Goal: Information Seeking & Learning: Learn about a topic

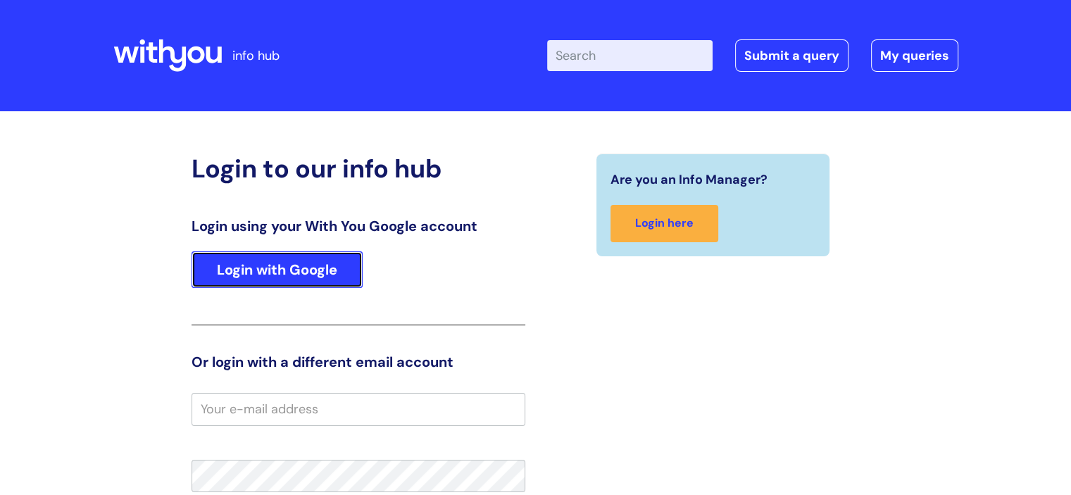
click at [267, 281] on link "Login with Google" at bounding box center [277, 269] width 171 height 37
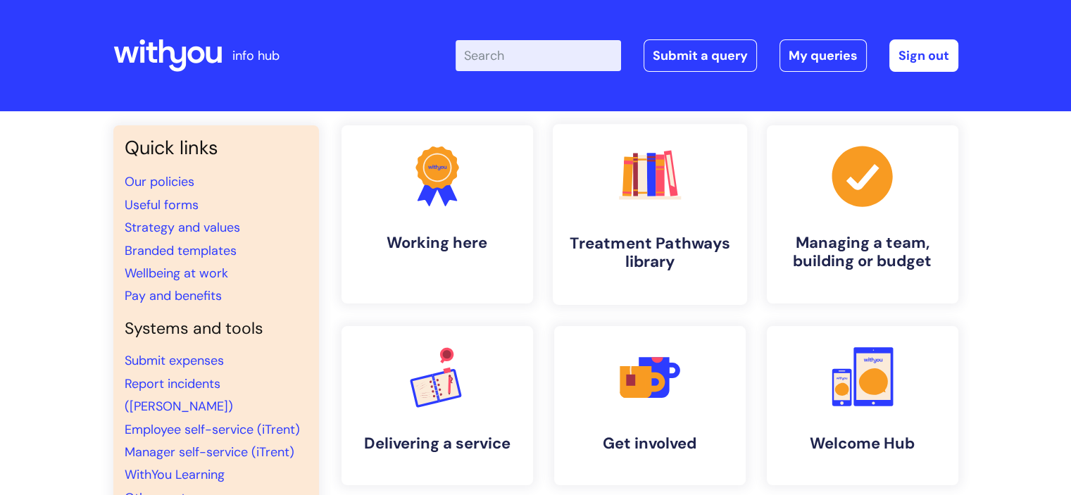
click at [630, 206] on icon ".cls-1{fill:#f89b22;}.cls-1,.cls-2,.cls-3,.cls-4,.cls-5,.cls-6,.cls-7{stroke-wi…" at bounding box center [650, 176] width 70 height 70
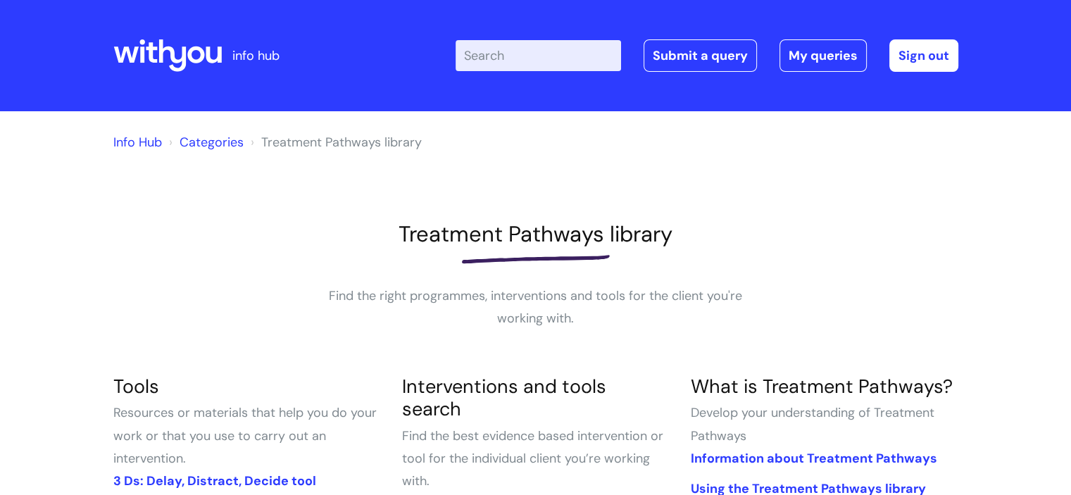
click at [732, 267] on div at bounding box center [535, 259] width 845 height 23
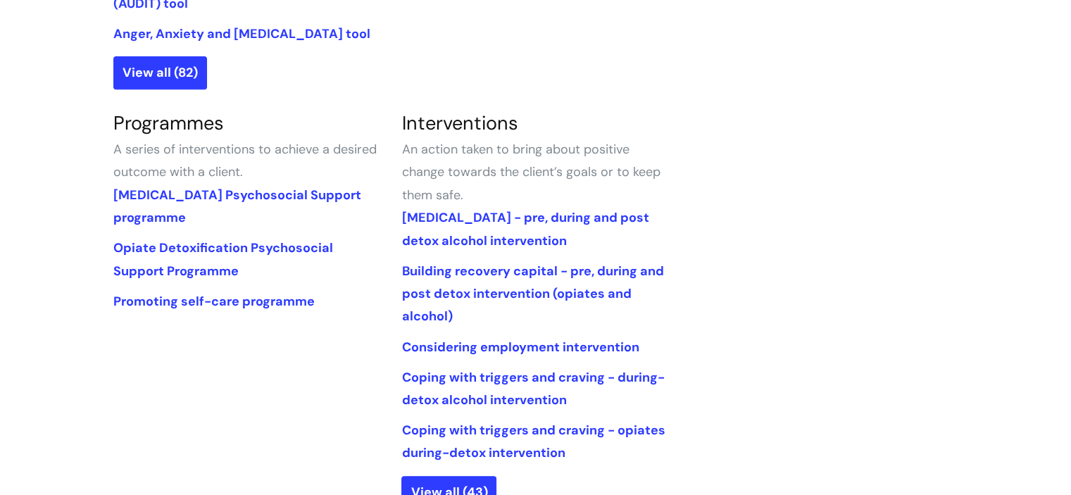
scroll to position [620, 0]
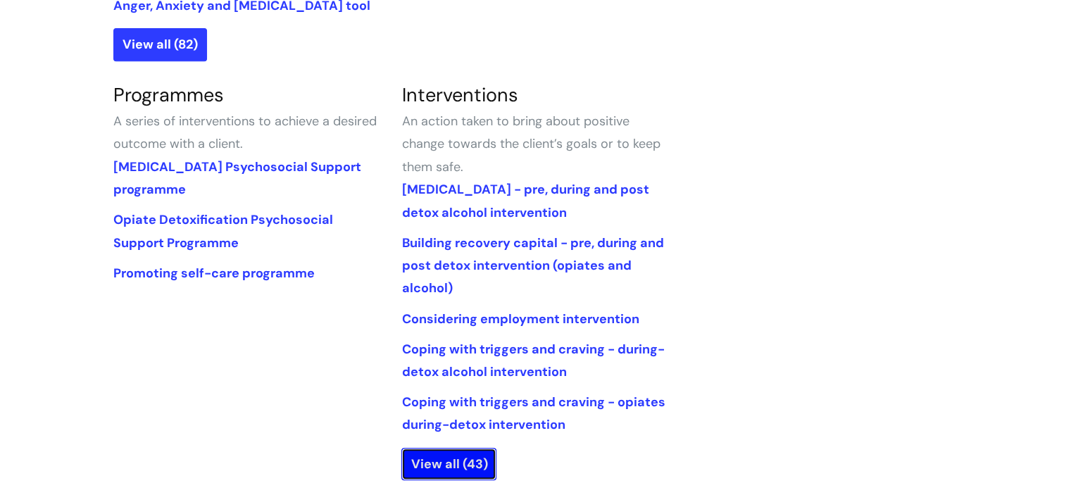
click at [439, 467] on link "View all (43)" at bounding box center [448, 464] width 95 height 32
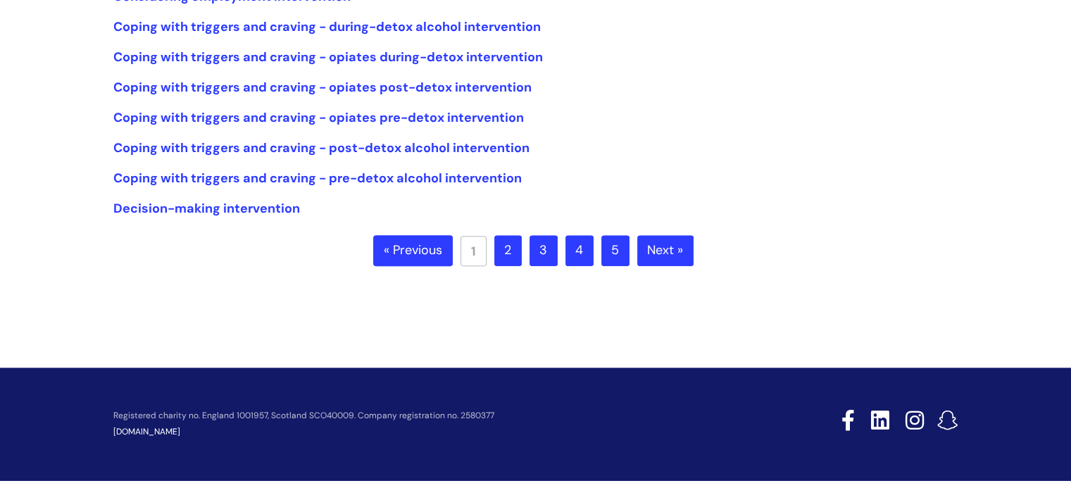
scroll to position [459, 0]
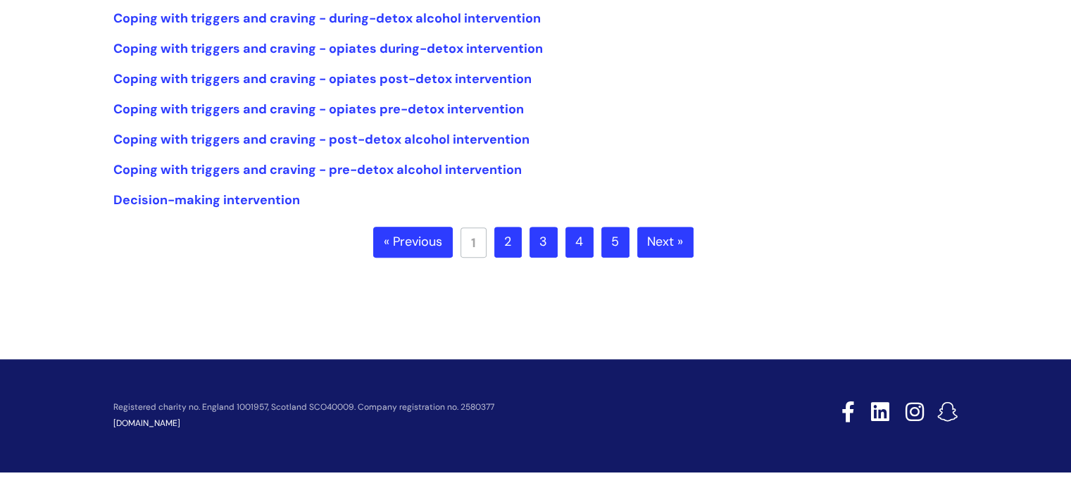
click at [509, 242] on link "2" at bounding box center [507, 242] width 27 height 31
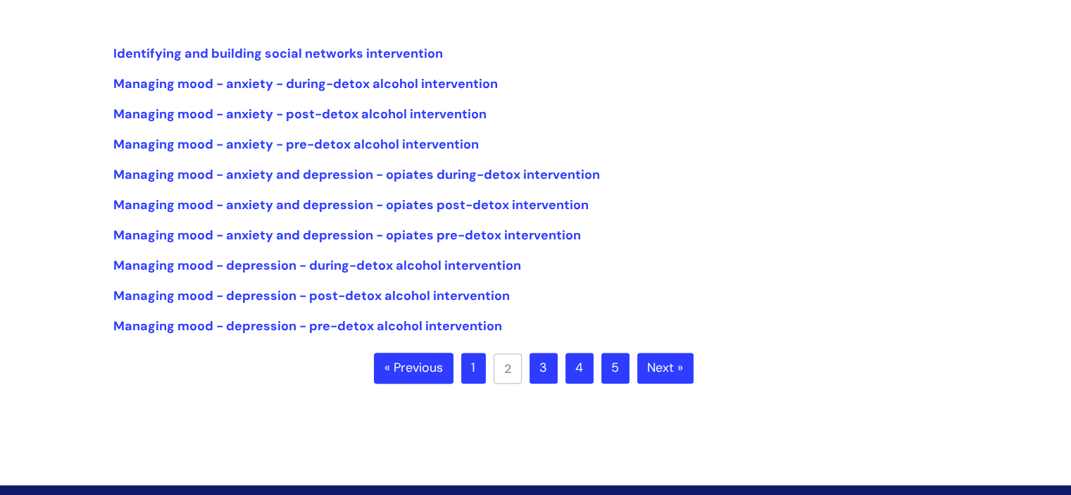
scroll to position [394, 0]
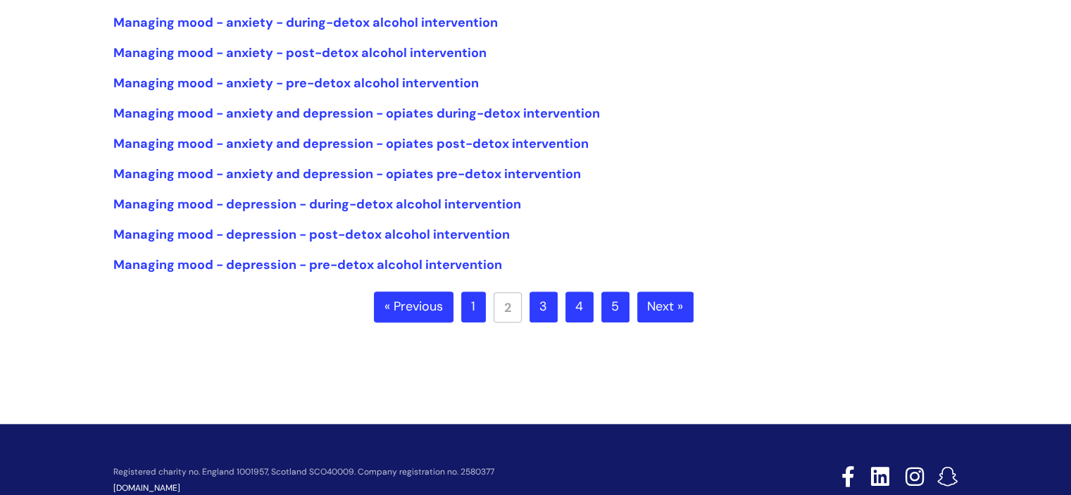
click at [546, 302] on link "3" at bounding box center [544, 307] width 28 height 31
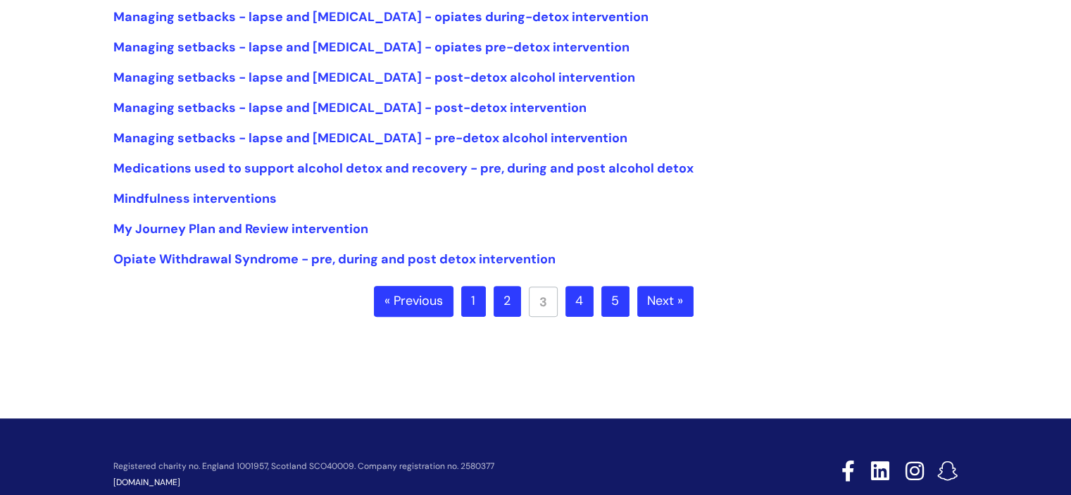
scroll to position [451, 0]
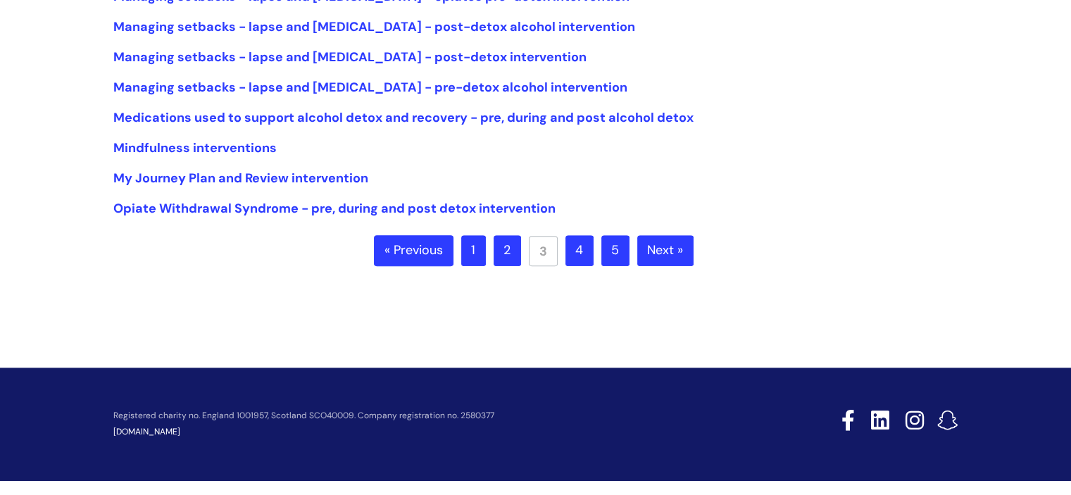
click at [581, 247] on link "4" at bounding box center [580, 250] width 28 height 31
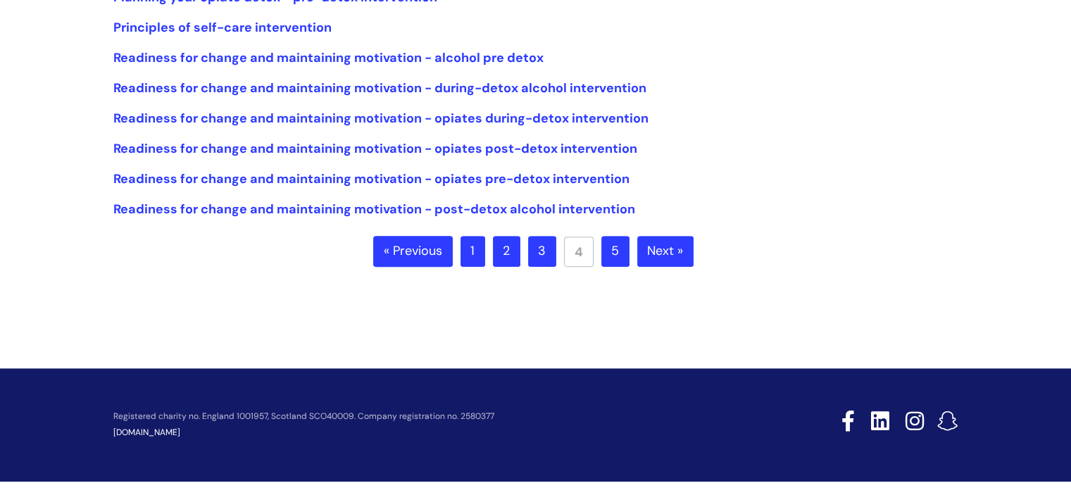
scroll to position [451, 0]
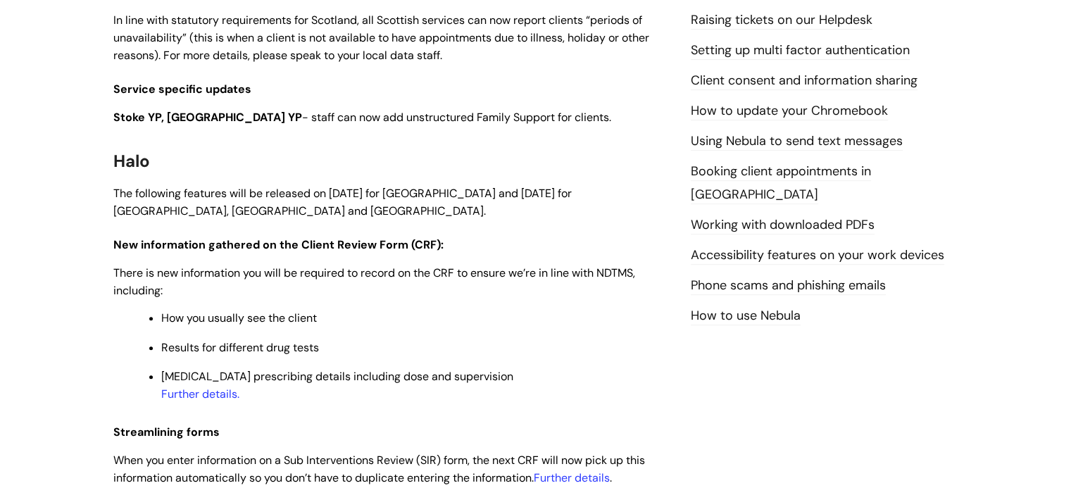
scroll to position [704, 0]
